Goal: Book appointment/travel/reservation

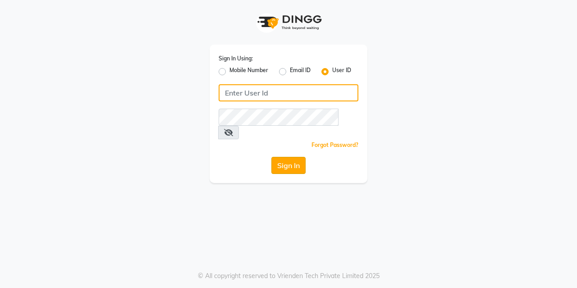
type input "lasuranspa"
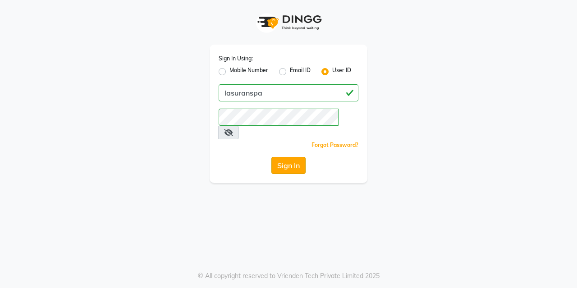
click at [294, 159] on button "Sign In" at bounding box center [288, 165] width 34 height 17
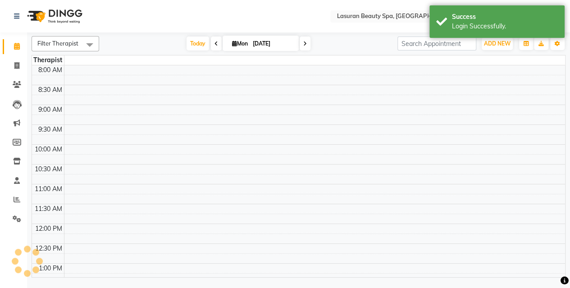
select select "en"
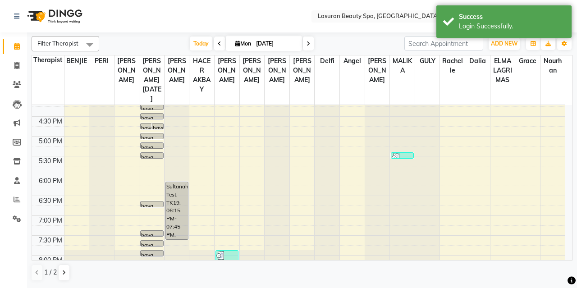
scroll to position [274, 0]
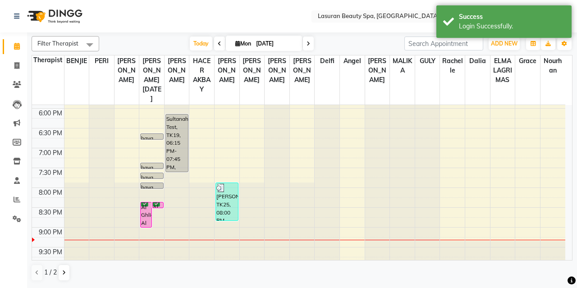
click at [176, 248] on div at bounding box center [177, 46] width 25 height 430
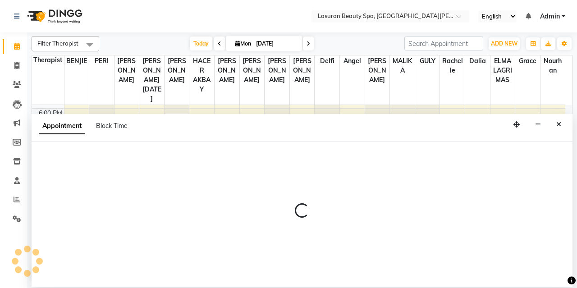
select select "54640"
select select "tentative"
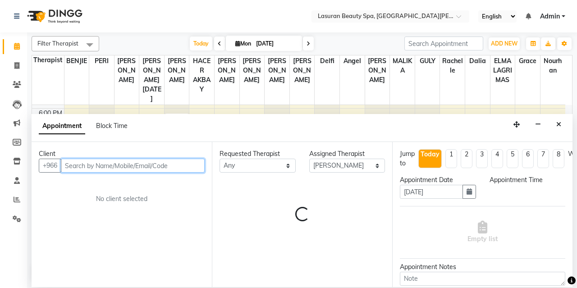
select select "1260"
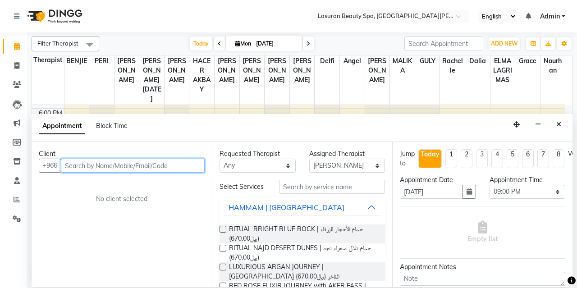
click at [171, 168] on input "text" at bounding box center [133, 166] width 144 height 14
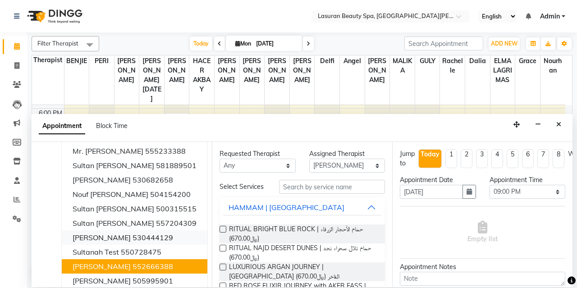
scroll to position [38, 0]
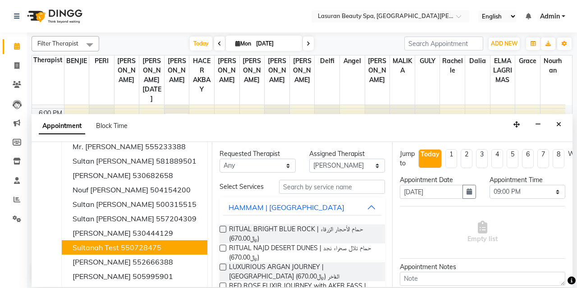
click at [145, 243] on ngb-highlight "550728475" at bounding box center [141, 247] width 41 height 9
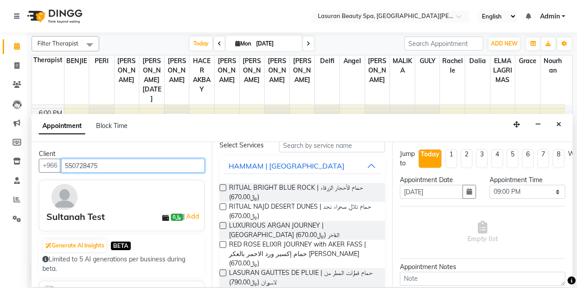
scroll to position [51, 0]
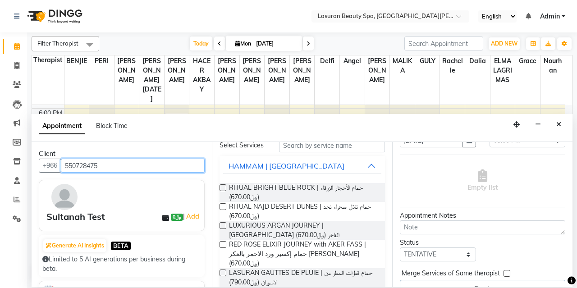
type input "550728475"
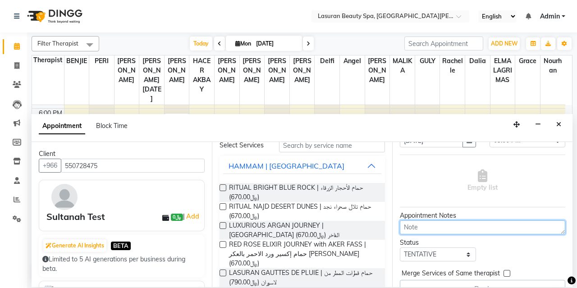
click at [418, 224] on textarea at bounding box center [482, 227] width 165 height 14
type textarea "testing"
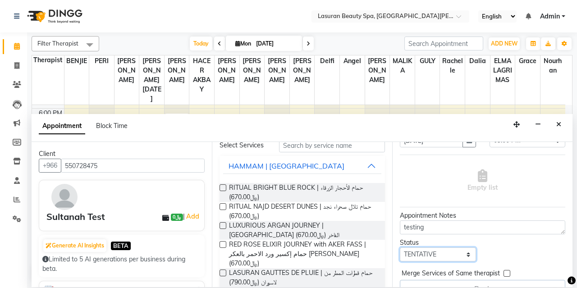
click at [454, 257] on select "Select TENTATIVE CONFIRM CHECK-IN UPCOMING" at bounding box center [438, 255] width 76 height 14
select select "upcoming"
click at [400, 248] on select "Select TENTATIVE CONFIRM CHECK-IN UPCOMING" at bounding box center [438, 255] width 76 height 14
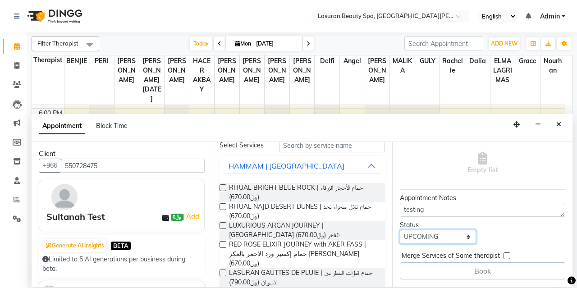
scroll to position [0, 0]
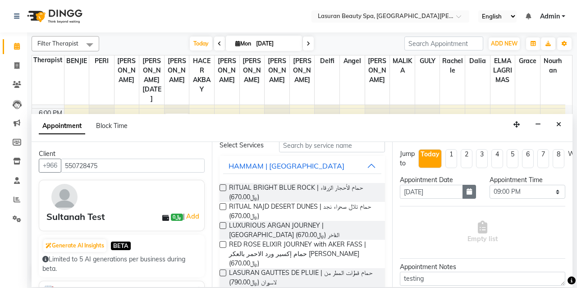
click at [467, 186] on button "button" at bounding box center [470, 192] width 14 height 14
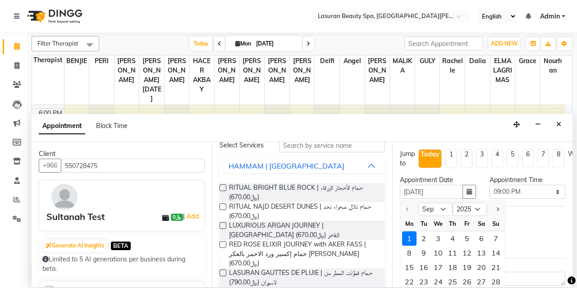
click at [455, 162] on li "1" at bounding box center [452, 158] width 12 height 19
type input "[DATE]"
select select "1260"
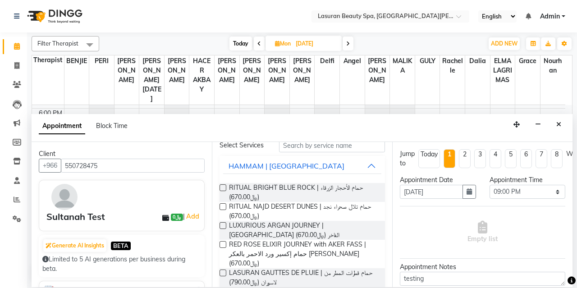
click at [465, 157] on li "2" at bounding box center [465, 158] width 12 height 19
type input "[DATE]"
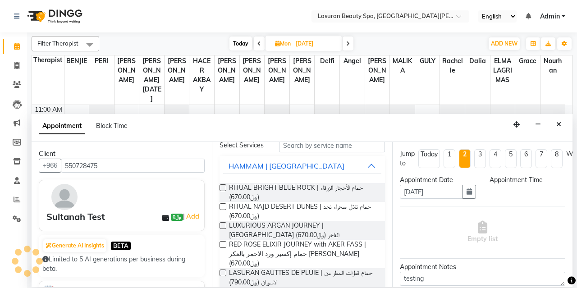
select select "1260"
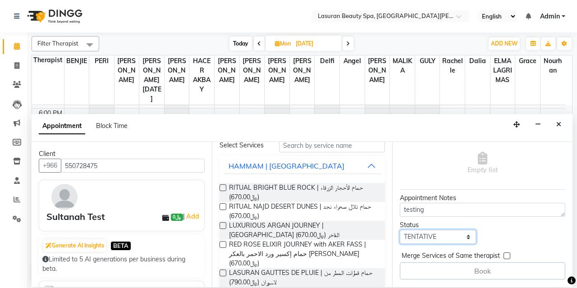
click at [462, 232] on select "Select TENTATIVE CONFIRM UPCOMING" at bounding box center [438, 237] width 76 height 14
select select "upcoming"
click at [400, 230] on select "Select TENTATIVE CONFIRM UPCOMING" at bounding box center [438, 237] width 76 height 14
click at [223, 186] on label at bounding box center [223, 187] width 7 height 7
click at [223, 186] on input "checkbox" at bounding box center [223, 189] width 6 height 6
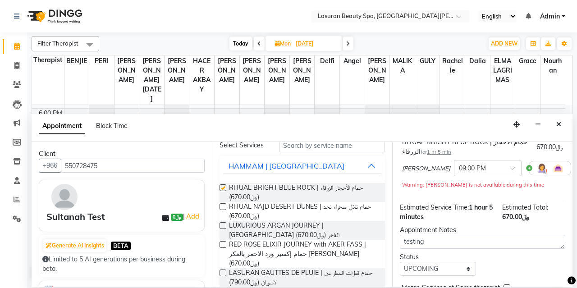
checkbox input "false"
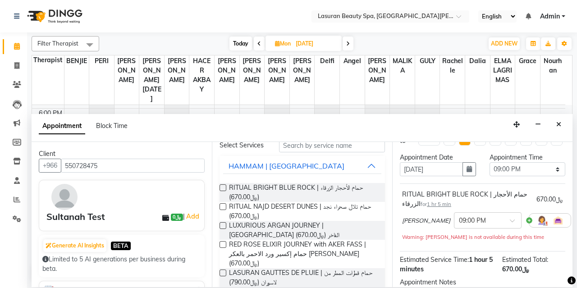
scroll to position [0, 0]
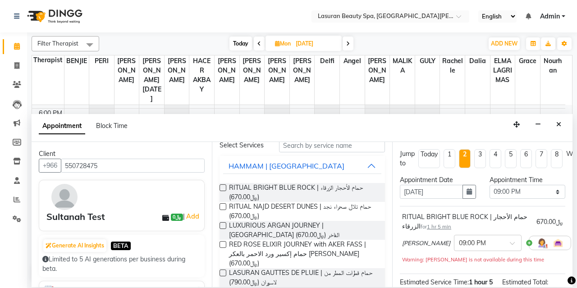
click at [449, 161] on li "1" at bounding box center [450, 158] width 12 height 19
type input "[DATE]"
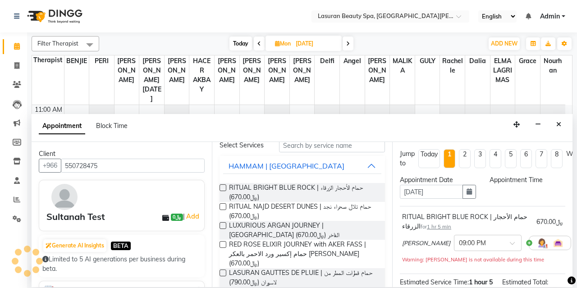
scroll to position [274, 0]
select select "1260"
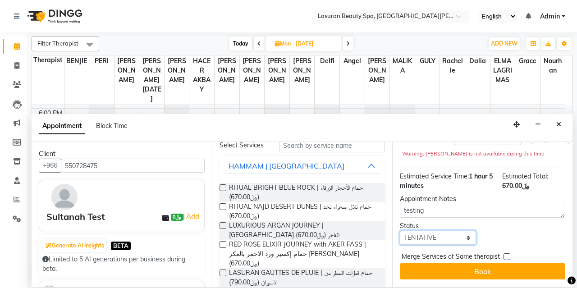
click at [448, 234] on select "Select TENTATIVE CONFIRM UPCOMING" at bounding box center [438, 238] width 76 height 14
select select "upcoming"
click at [400, 231] on select "Select TENTATIVE CONFIRM UPCOMING" at bounding box center [438, 238] width 76 height 14
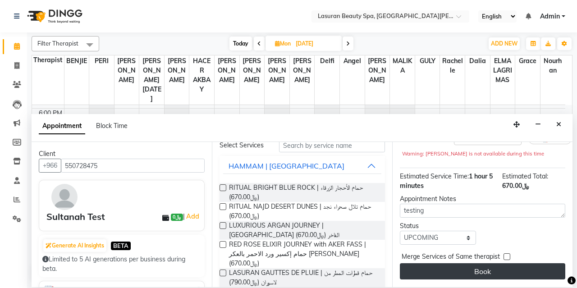
click at [455, 263] on button "Book" at bounding box center [482, 271] width 165 height 16
